Goal: Task Accomplishment & Management: Manage account settings

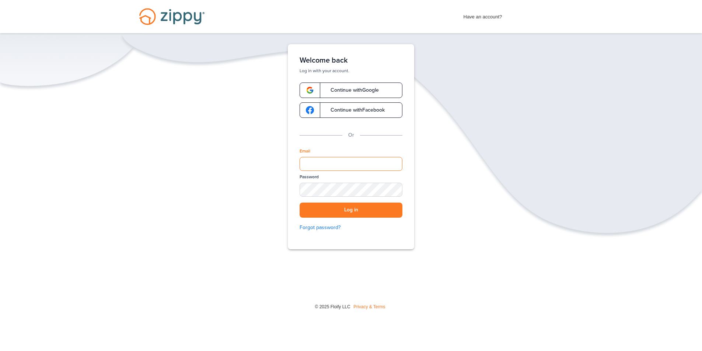
click at [329, 158] on input "Email" at bounding box center [351, 164] width 103 height 14
type input "**********"
click at [394, 190] on div "SHOW" at bounding box center [393, 190] width 16 height 7
click at [362, 209] on button "Log in" at bounding box center [351, 210] width 103 height 15
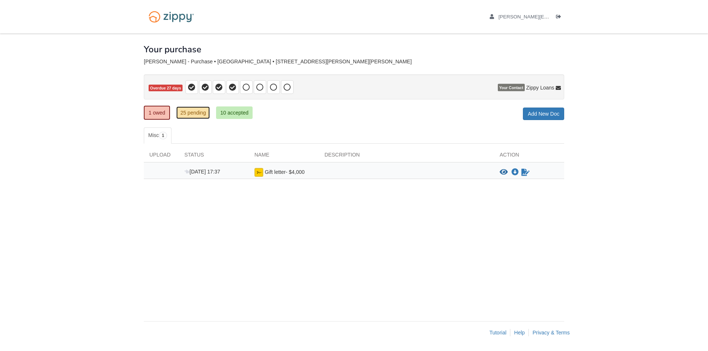
click at [192, 112] on link "25 pending" at bounding box center [193, 113] width 34 height 13
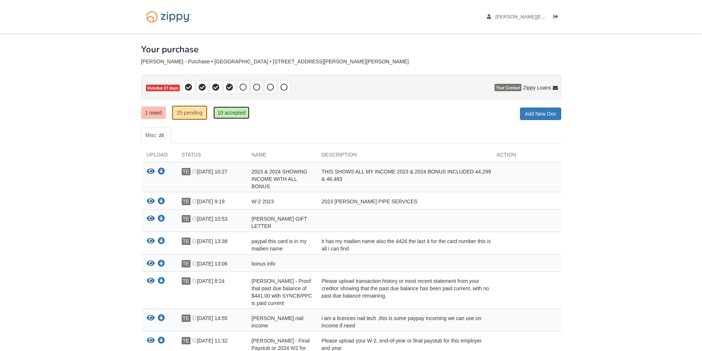
click at [233, 109] on link "10 accepted" at bounding box center [231, 113] width 36 height 13
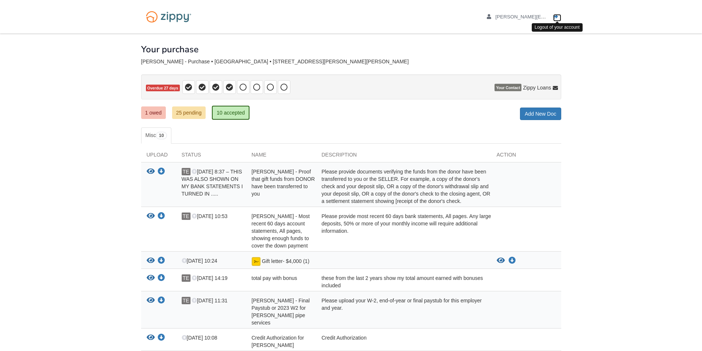
click at [560, 14] on link "Logout" at bounding box center [557, 17] width 8 height 7
